Goal: Task Accomplishment & Management: Use online tool/utility

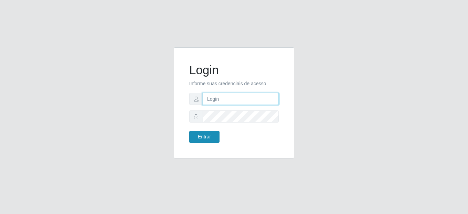
type input "mariabemais@B8"
click at [204, 141] on button "Entrar" at bounding box center [204, 137] width 30 height 12
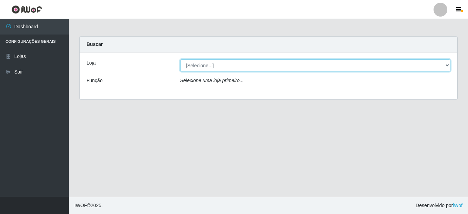
click at [192, 67] on select "[Selecione...] Bemais Supermercados - B8 Valentina" at bounding box center [315, 65] width 271 height 12
select select "413"
click at [180, 59] on select "[Selecione...] Bemais Supermercados - B8 Valentina" at bounding box center [315, 65] width 271 height 12
